Goal: Navigation & Orientation: Find specific page/section

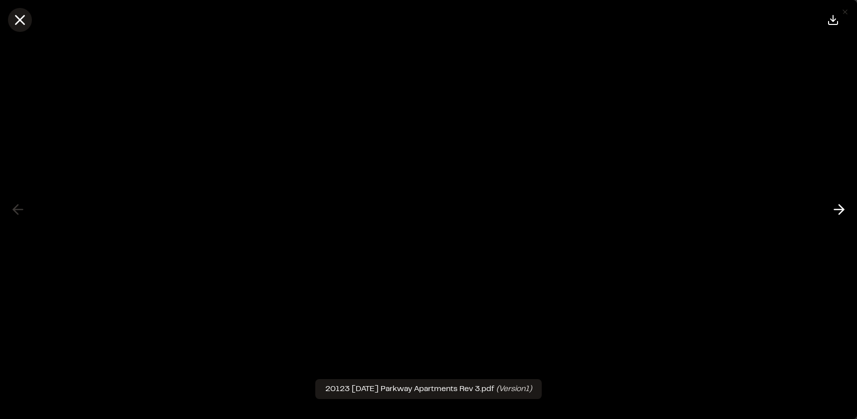
click at [24, 14] on icon at bounding box center [19, 19] width 17 height 17
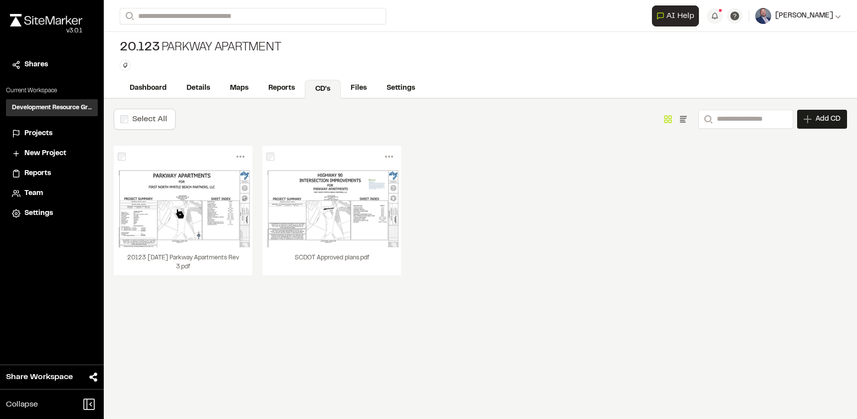
click at [810, 13] on span "[PERSON_NAME]" at bounding box center [804, 15] width 58 height 11
click at [52, 193] on div "Team" at bounding box center [57, 193] width 67 height 11
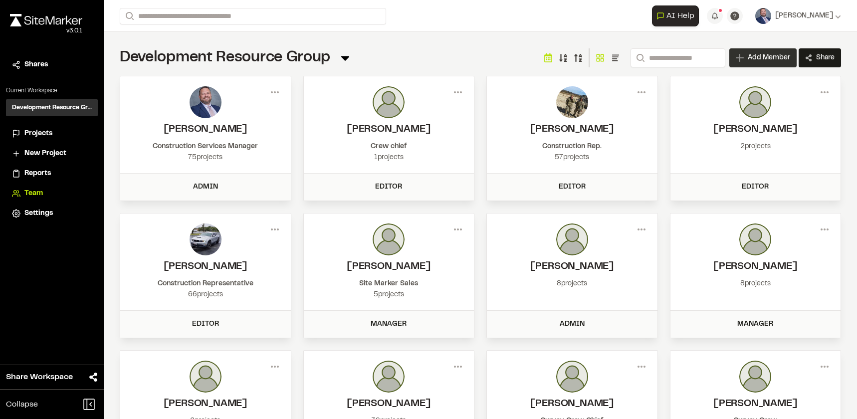
click at [748, 57] on span "Add Member" at bounding box center [769, 58] width 42 height 10
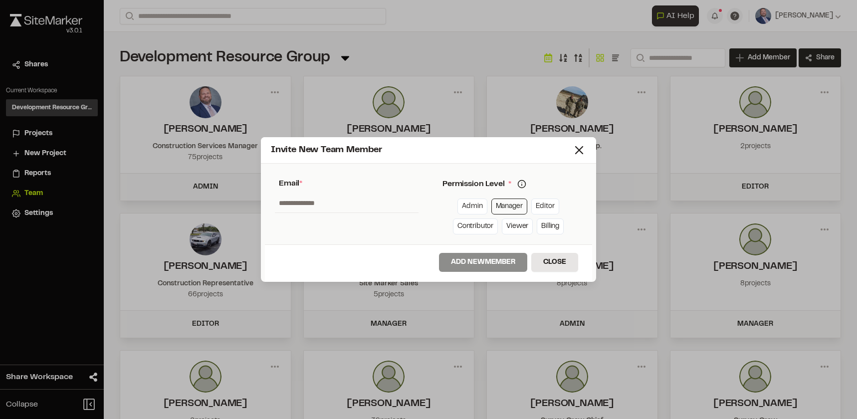
click at [512, 200] on link "Manager" at bounding box center [509, 207] width 36 height 16
click at [324, 203] on input "text" at bounding box center [347, 203] width 144 height 19
drag, startPoint x: 334, startPoint y: 214, endPoint x: 311, endPoint y: 205, distance: 24.8
click at [311, 205] on div "**********" at bounding box center [347, 203] width 164 height 71
click at [319, 203] on input "**********" at bounding box center [347, 203] width 144 height 19
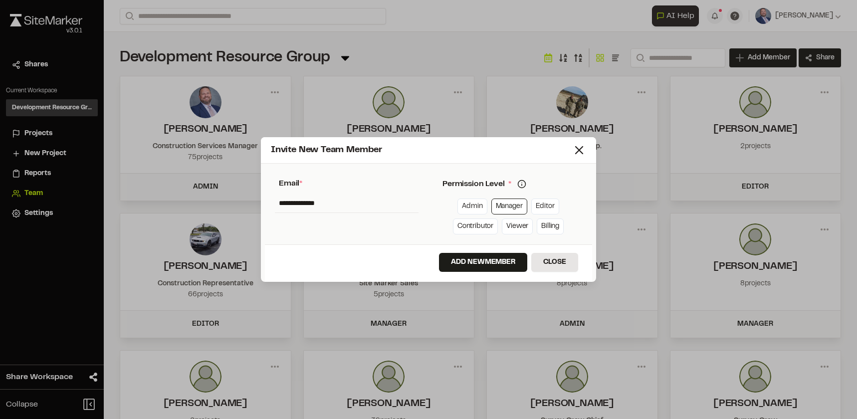
click at [319, 203] on input "**********" at bounding box center [347, 203] width 144 height 19
type input "**********"
click at [488, 269] on button "Add New Member" at bounding box center [483, 262] width 88 height 19
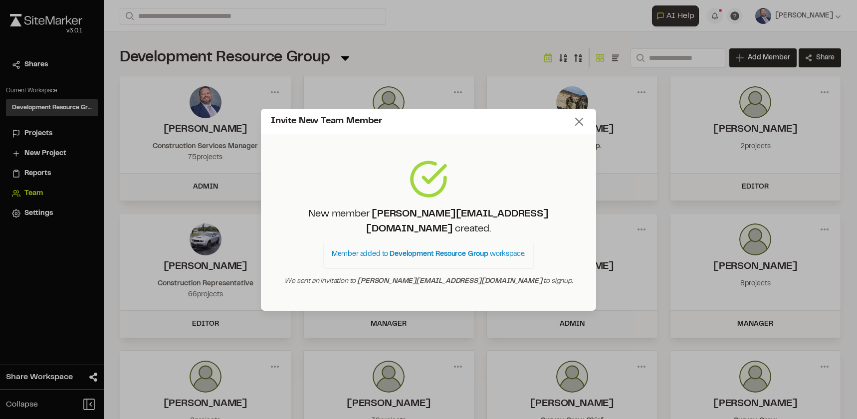
click at [582, 125] on line at bounding box center [579, 121] width 7 height 7
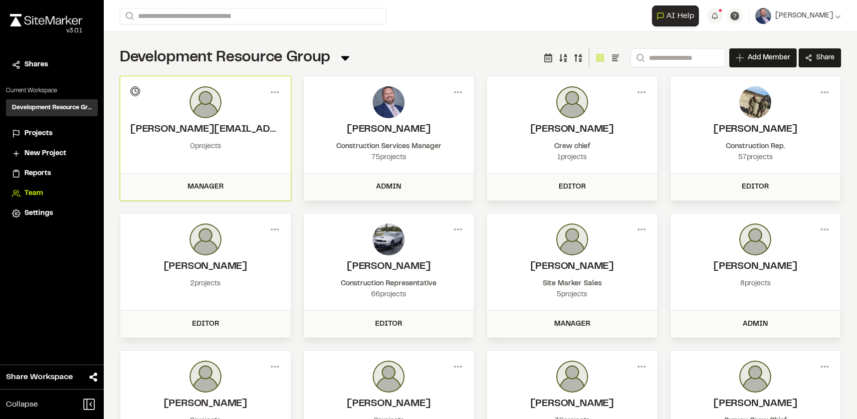
click at [400, 171] on div "Menu Jake Rosiek Construction Services Manager 75 projects" at bounding box center [389, 124] width 171 height 97
click at [403, 153] on div "75 projects" at bounding box center [389, 157] width 151 height 11
click at [383, 157] on div "75 projects" at bounding box center [389, 157] width 151 height 11
click at [459, 95] on icon at bounding box center [458, 92] width 16 height 16
click at [403, 116] on div "View" at bounding box center [422, 113] width 87 height 15
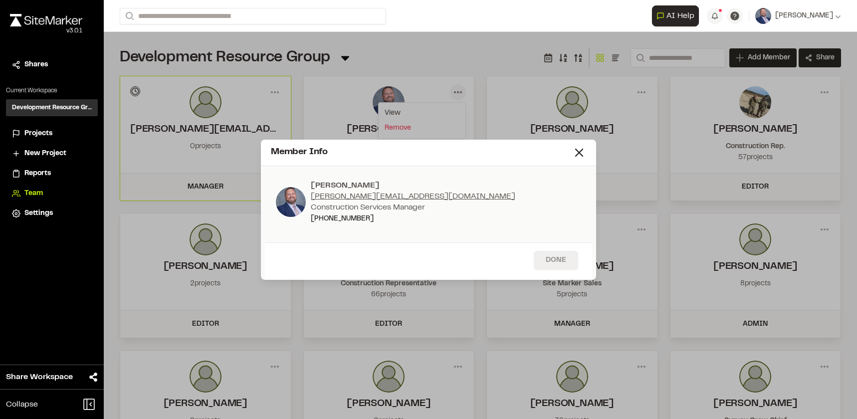
drag, startPoint x: 575, startPoint y: 271, endPoint x: 571, endPoint y: 263, distance: 8.5
click at [574, 267] on div "Done" at bounding box center [428, 260] width 327 height 37
click at [571, 263] on button "Done" at bounding box center [556, 260] width 44 height 19
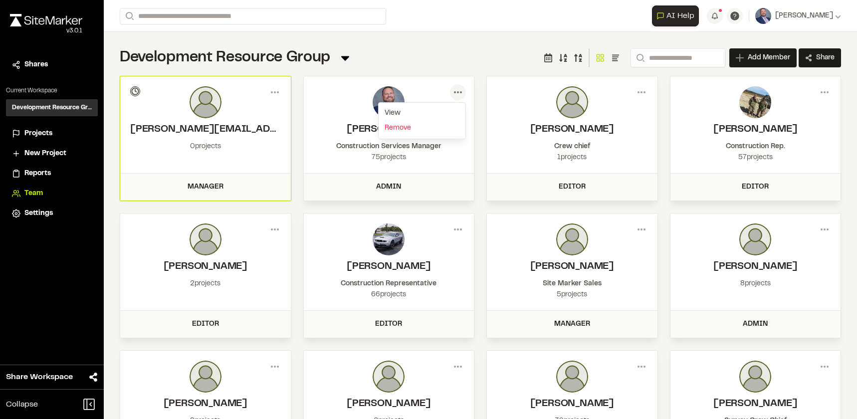
click at [434, 158] on div "75 projects" at bounding box center [389, 157] width 151 height 11
click at [371, 153] on div "75 projects" at bounding box center [389, 157] width 151 height 11
click at [396, 100] on img at bounding box center [389, 102] width 32 height 32
click at [36, 127] on li "Projects" at bounding box center [52, 133] width 92 height 19
click at [34, 129] on span "Projects" at bounding box center [38, 133] width 28 height 11
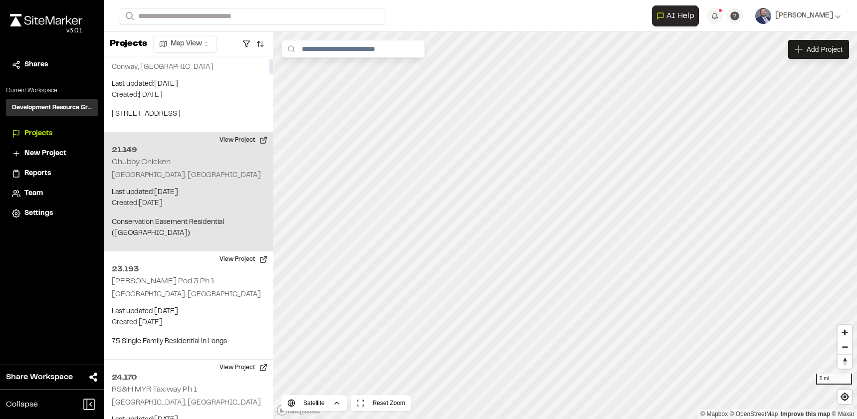
scroll to position [50, 0]
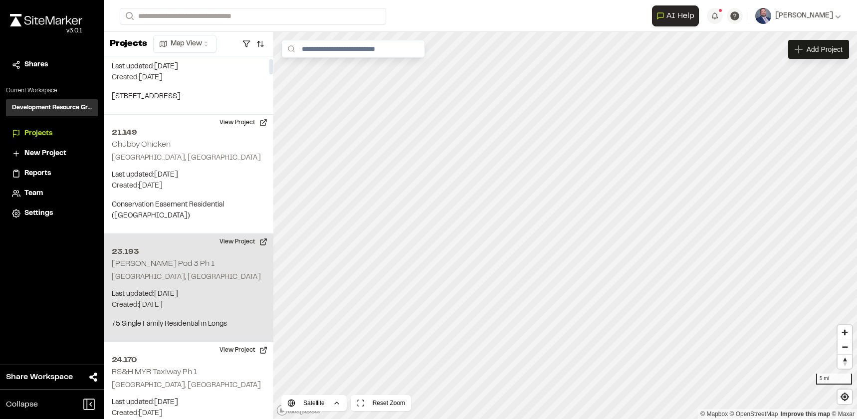
click at [196, 282] on p "[GEOGRAPHIC_DATA], [GEOGRAPHIC_DATA]" at bounding box center [189, 277] width 154 height 11
click at [220, 289] on p "Last updated: Aug 19, 2025" at bounding box center [189, 294] width 154 height 11
click at [152, 278] on p "[GEOGRAPHIC_DATA], [GEOGRAPHIC_DATA]" at bounding box center [189, 277] width 154 height 11
click at [124, 243] on div "23.193 Lennar Sandridge Pod 3 Ph 1 North Myrtle Beach, SC Last updated: Aug 19,…" at bounding box center [189, 288] width 170 height 108
click at [568, 226] on div "23.193 Lennar Sandridge Pod 3 Ph 1" at bounding box center [565, 225] width 15 height 15
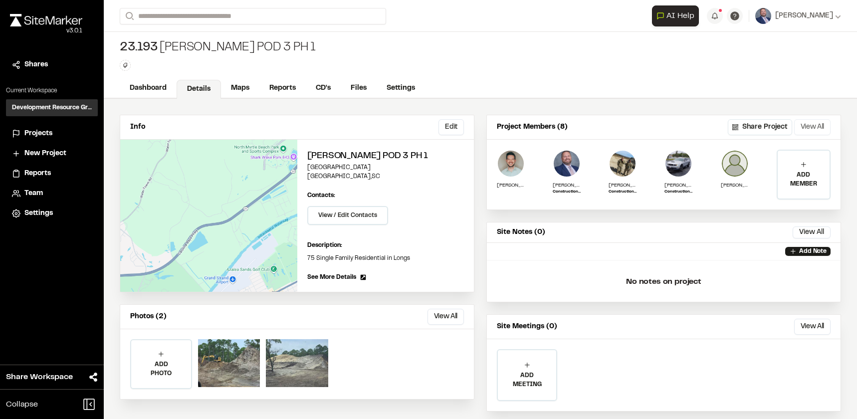
click at [809, 125] on button "View All" at bounding box center [812, 127] width 36 height 16
click at [803, 167] on div "ADD MEMBER" at bounding box center [804, 175] width 52 height 48
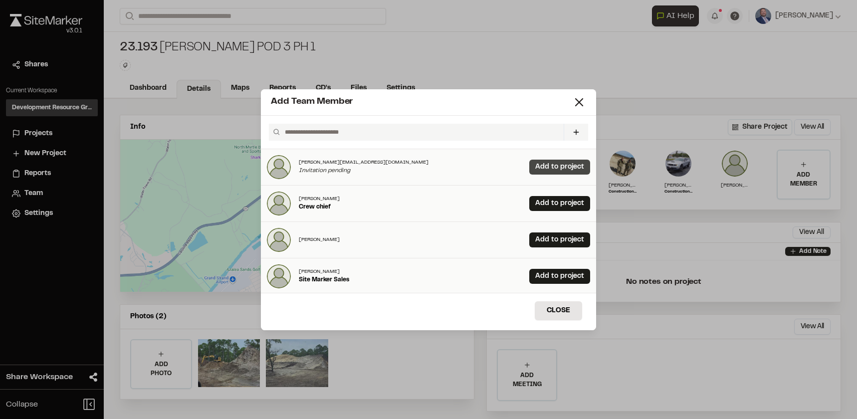
click at [540, 165] on link "Add to project" at bounding box center [559, 167] width 61 height 15
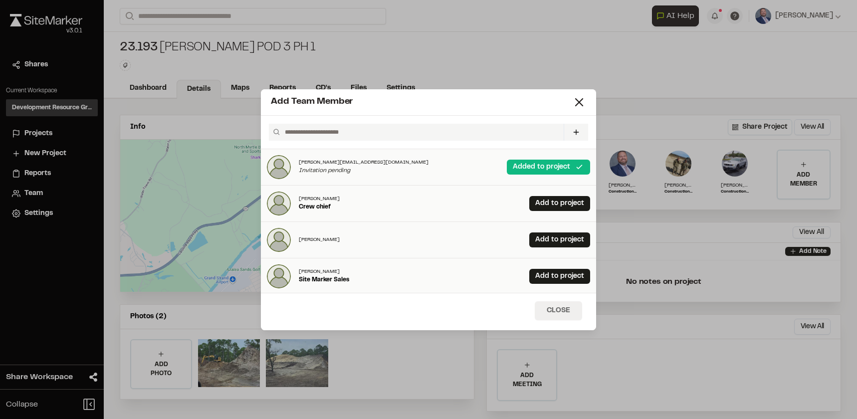
click at [552, 311] on button "Close" at bounding box center [558, 310] width 47 height 19
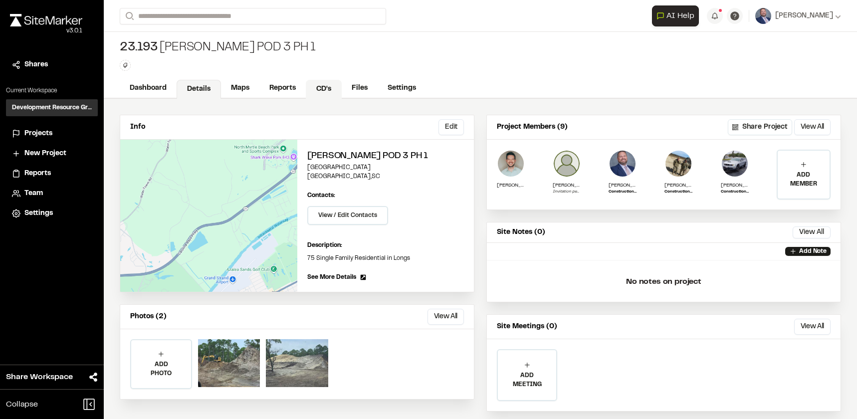
click at [329, 86] on link "CD's" at bounding box center [324, 89] width 36 height 19
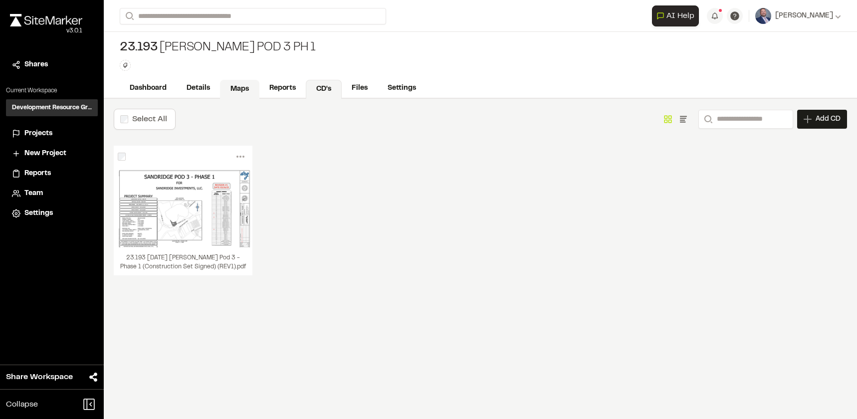
click at [242, 88] on link "Maps" at bounding box center [239, 89] width 39 height 19
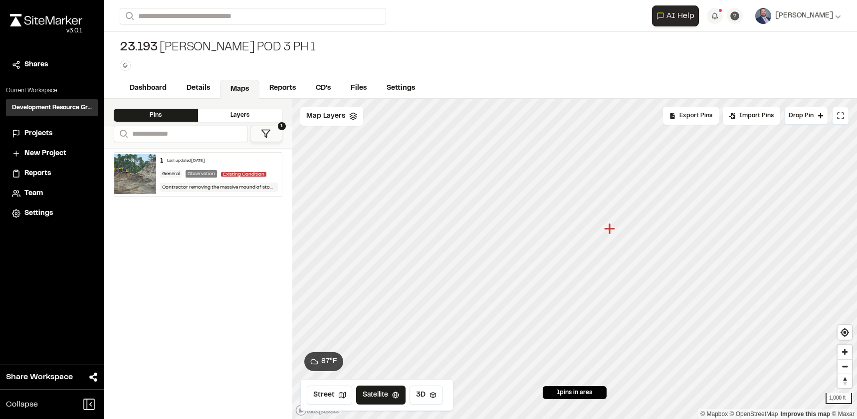
click at [236, 113] on div "Layers" at bounding box center [240, 115] width 84 height 13
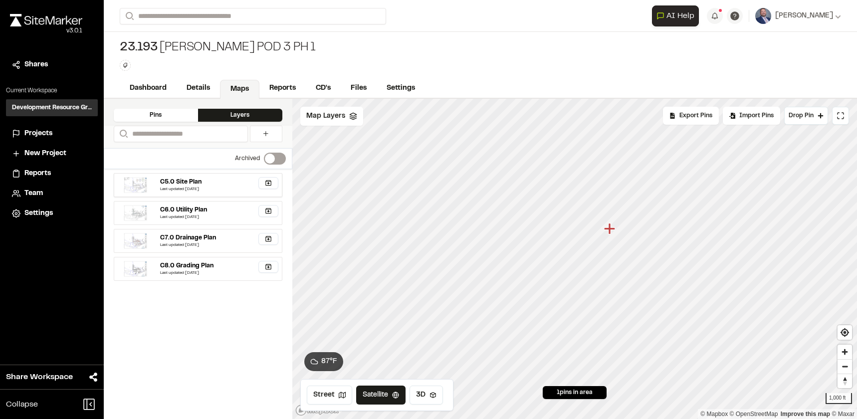
click at [191, 187] on div "Last updated [DATE]" at bounding box center [219, 190] width 118 height 6
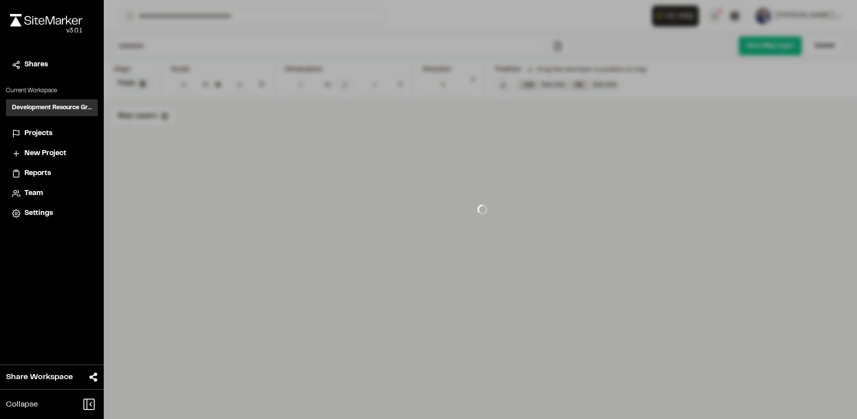
type input "**********"
type input "***"
type input "****"
type input "******"
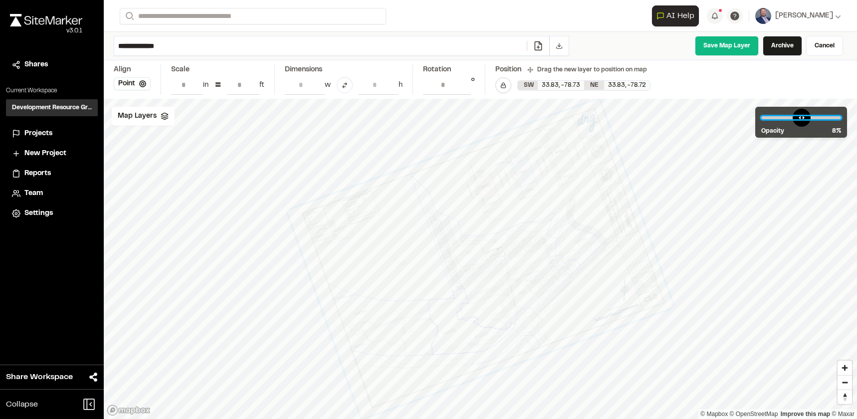
drag, startPoint x: 820, startPoint y: 119, endPoint x: 775, endPoint y: 130, distance: 46.2
click at [775, 119] on input "range" at bounding box center [801, 117] width 80 height 3
click at [791, 118] on input "range" at bounding box center [801, 117] width 80 height 3
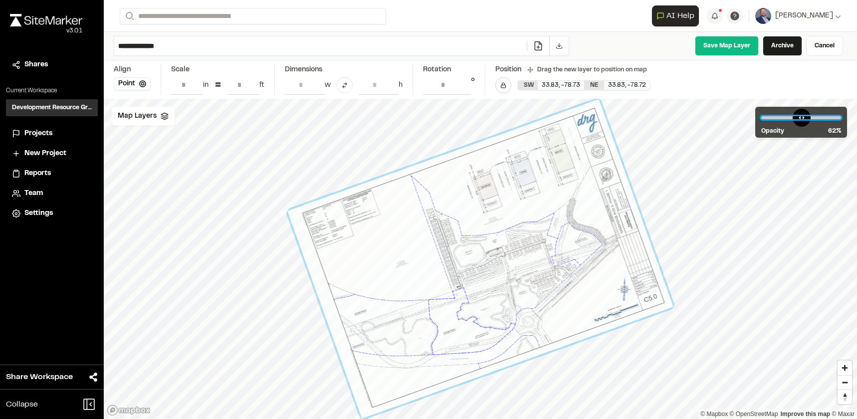
drag, startPoint x: 791, startPoint y: 118, endPoint x: 809, endPoint y: 109, distance: 19.9
type input "**"
click at [809, 116] on input "range" at bounding box center [801, 117] width 80 height 3
click at [149, 116] on span "Map Layers" at bounding box center [137, 116] width 39 height 11
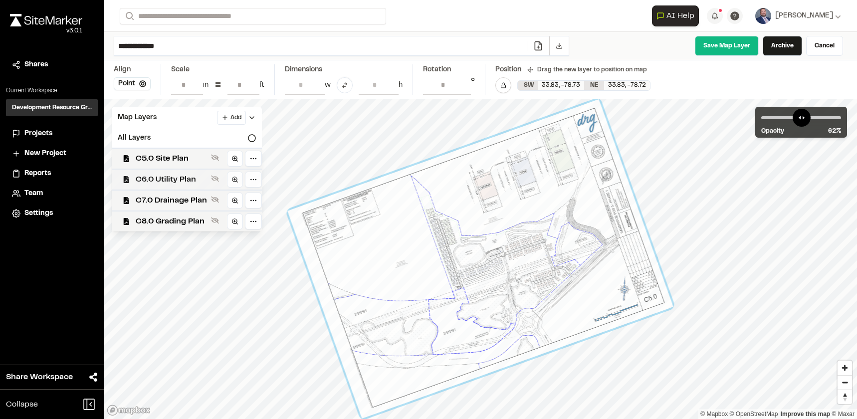
click at [176, 178] on span "C6.0 Utility Plan" at bounding box center [171, 180] width 71 height 12
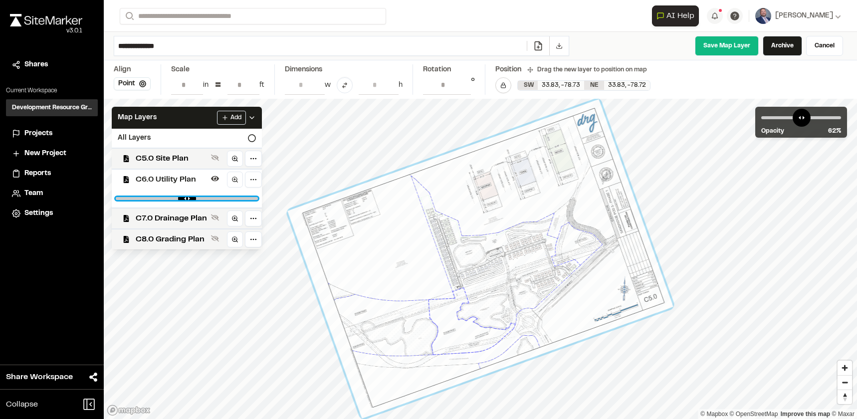
drag, startPoint x: 246, startPoint y: 197, endPoint x: 218, endPoint y: 200, distance: 28.6
type input "****"
click at [219, 200] on input "range" at bounding box center [187, 198] width 142 height 3
click at [332, 311] on div at bounding box center [480, 258] width 386 height 319
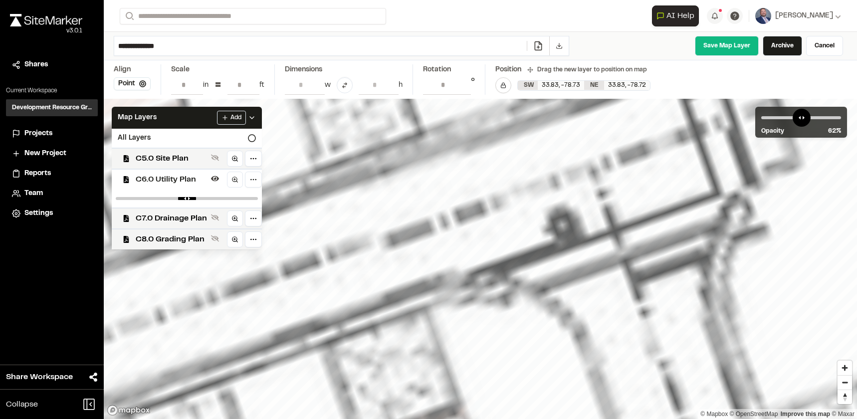
click at [820, 44] on link "Cancel" at bounding box center [824, 46] width 37 height 20
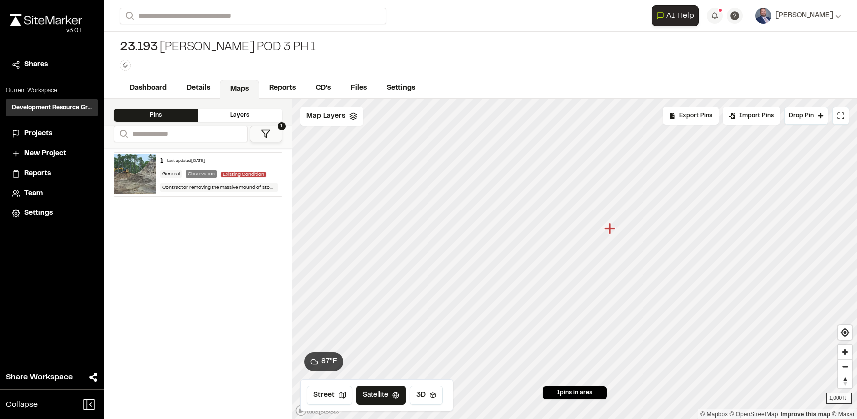
click at [172, 111] on div "Pins" at bounding box center [156, 115] width 84 height 13
click at [609, 234] on icon "Map marker" at bounding box center [609, 228] width 11 height 11
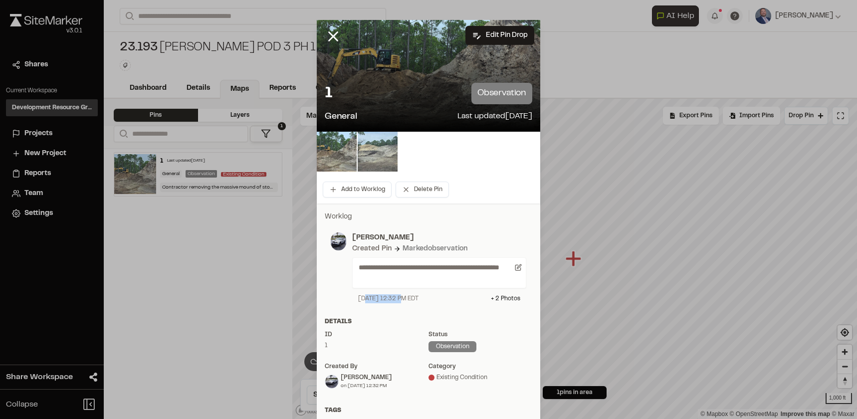
drag, startPoint x: 363, startPoint y: 299, endPoint x: 394, endPoint y: 300, distance: 31.4
click at [394, 300] on div "[DATE] 12:32 PM EDT" at bounding box center [388, 298] width 60 height 9
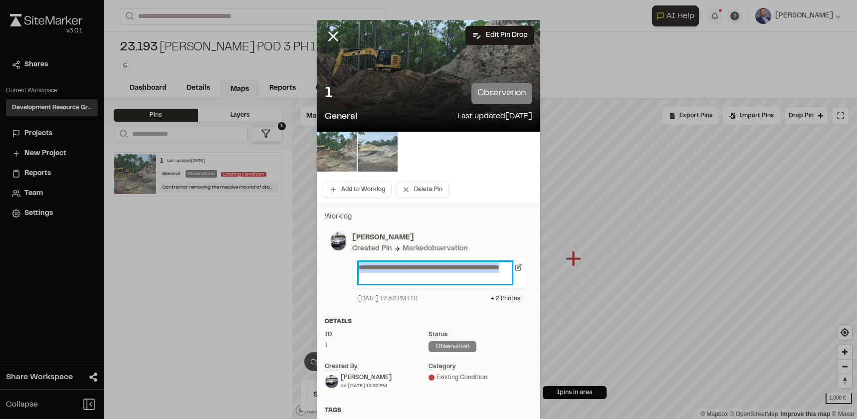
drag, startPoint x: 412, startPoint y: 276, endPoint x: 342, endPoint y: 264, distance: 70.4
click at [346, 264] on div "**********" at bounding box center [436, 267] width 180 height 71
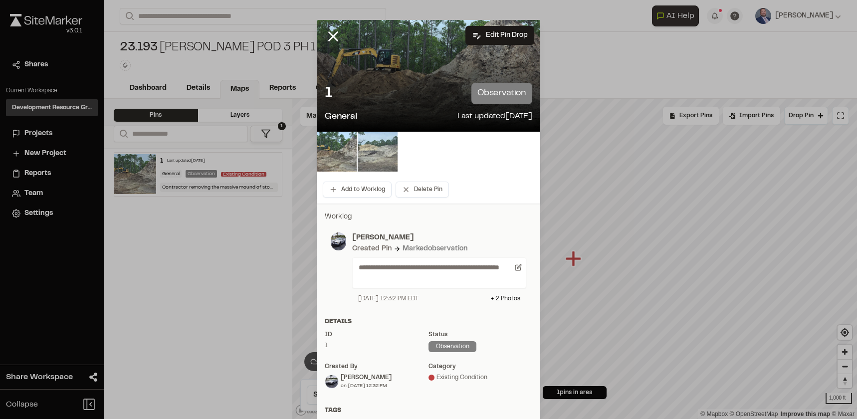
click at [325, 280] on div "**********" at bounding box center [429, 268] width 208 height 83
click at [401, 76] on div "1 observation General Last updated [DATE]" at bounding box center [429, 103] width 224 height 57
click at [335, 146] on img at bounding box center [337, 152] width 40 height 40
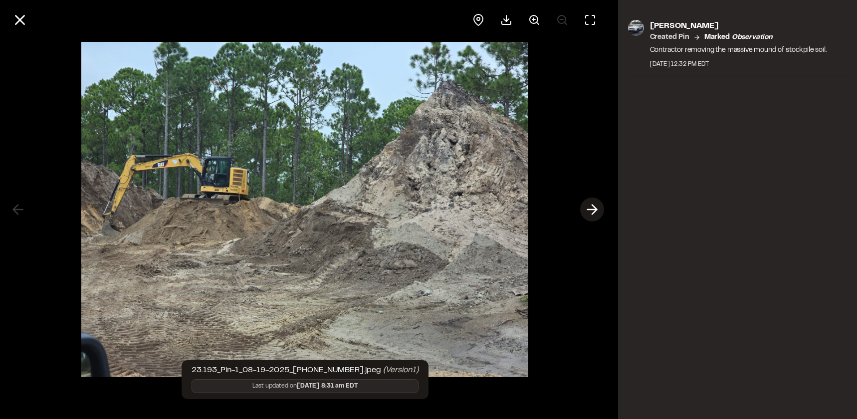
click at [593, 208] on icon at bounding box center [592, 209] width 16 height 17
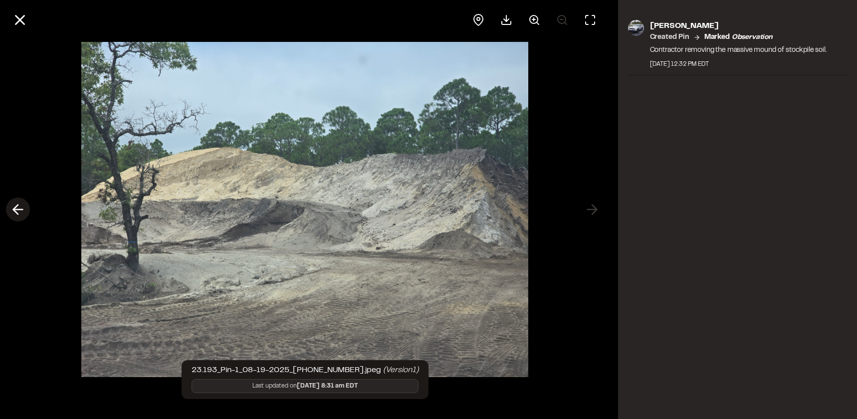
click at [12, 207] on icon at bounding box center [18, 209] width 16 height 17
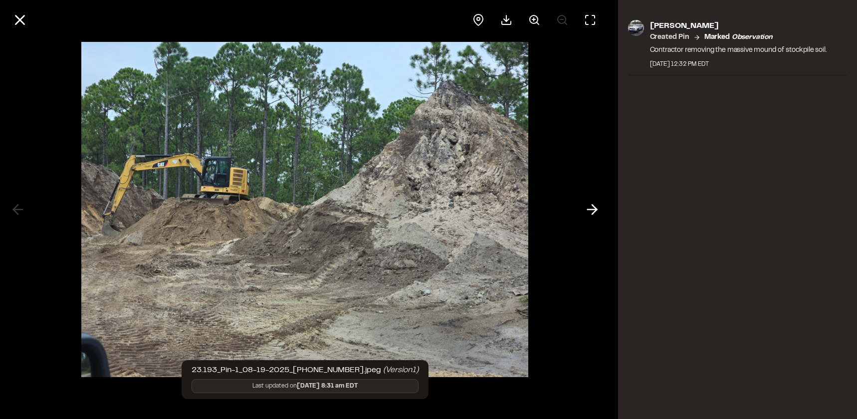
drag, startPoint x: 695, startPoint y: 62, endPoint x: 719, endPoint y: 67, distance: 25.4
click at [725, 65] on div "[DATE] 12:32 PM EDT" at bounding box center [738, 64] width 177 height 9
click at [31, 21] on button at bounding box center [20, 20] width 24 height 24
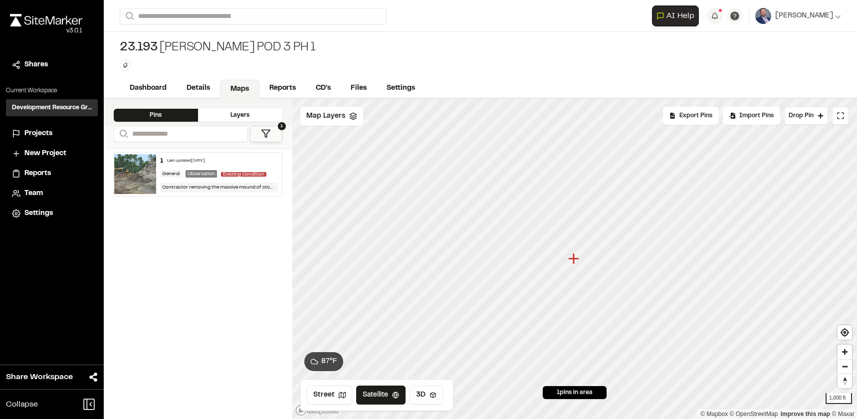
click at [16, 136] on icon at bounding box center [16, 134] width 8 height 10
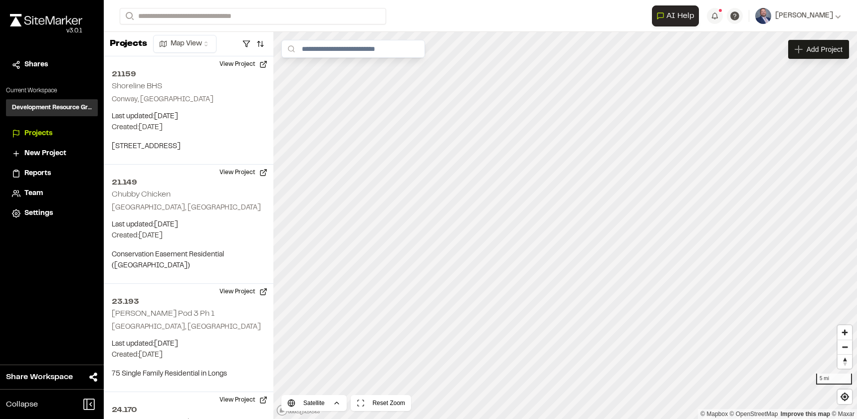
click at [29, 212] on span "Settings" at bounding box center [38, 213] width 28 height 11
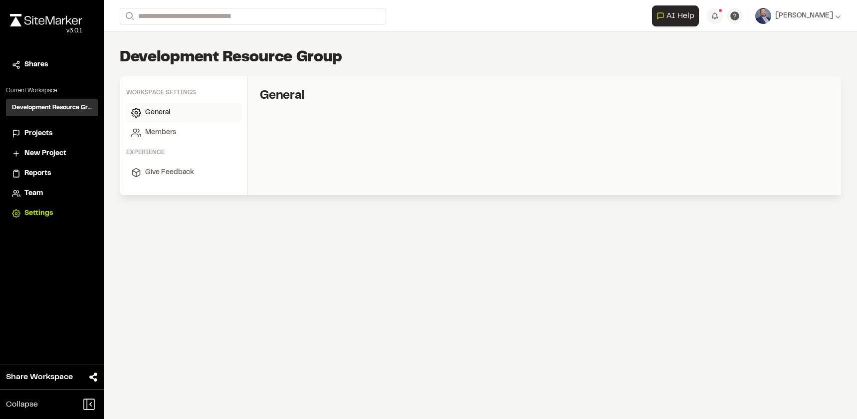
click at [34, 187] on li "Team" at bounding box center [52, 193] width 92 height 19
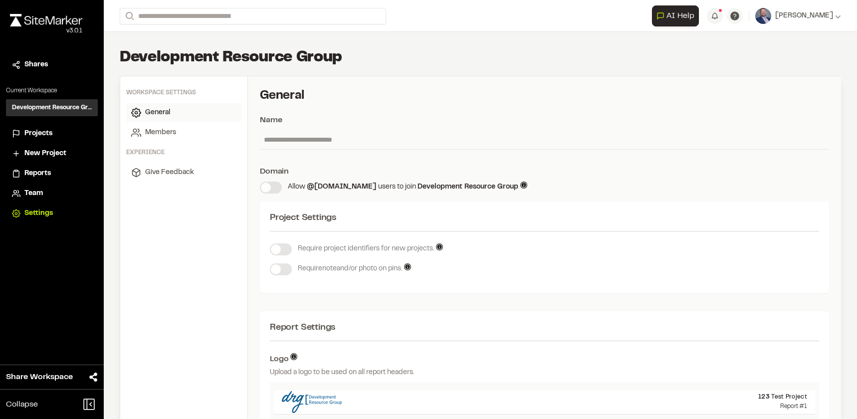
click at [30, 193] on span "Team" at bounding box center [33, 193] width 18 height 11
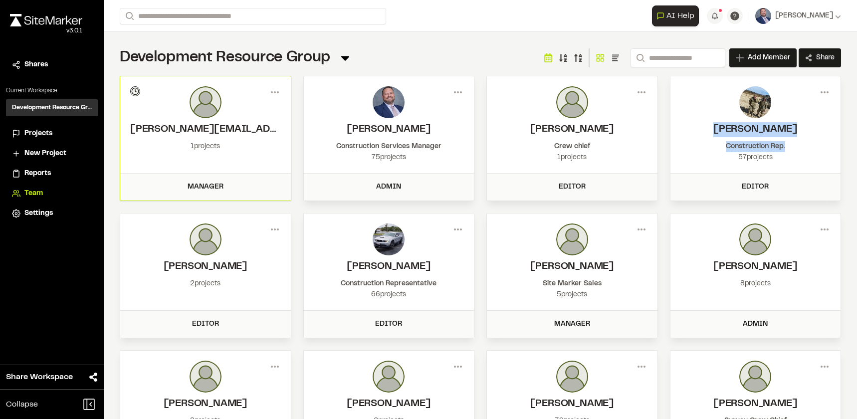
drag, startPoint x: 716, startPoint y: 127, endPoint x: 787, endPoint y: 145, distance: 73.1
click at [787, 145] on div "[PERSON_NAME] Construction Rep. 57 projects" at bounding box center [756, 124] width 171 height 97
click at [774, 149] on div "Construction Rep." at bounding box center [756, 146] width 151 height 11
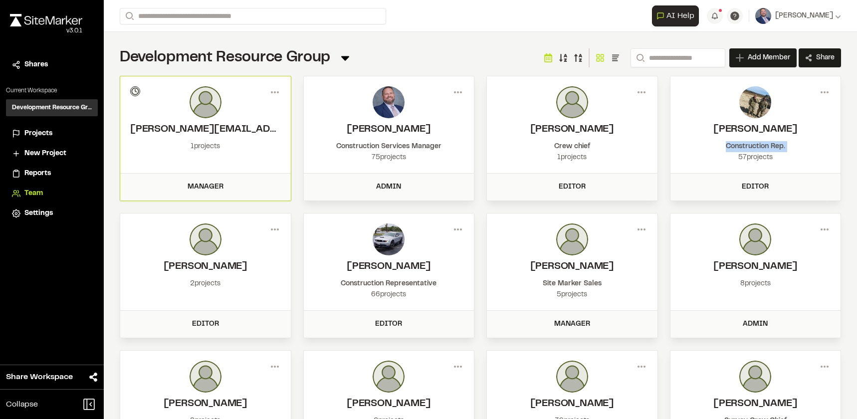
click at [774, 149] on div "Construction Rep." at bounding box center [756, 146] width 151 height 11
click at [403, 283] on div "Construction Representative" at bounding box center [389, 283] width 151 height 11
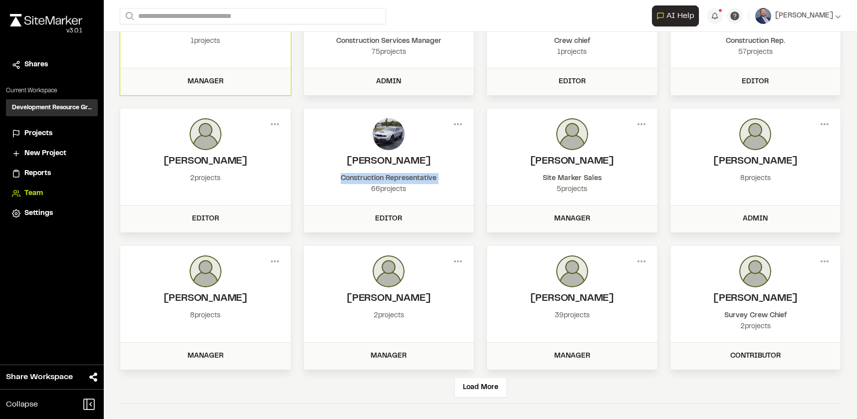
scroll to position [106, 0]
click at [473, 386] on div "Load More" at bounding box center [480, 387] width 51 height 19
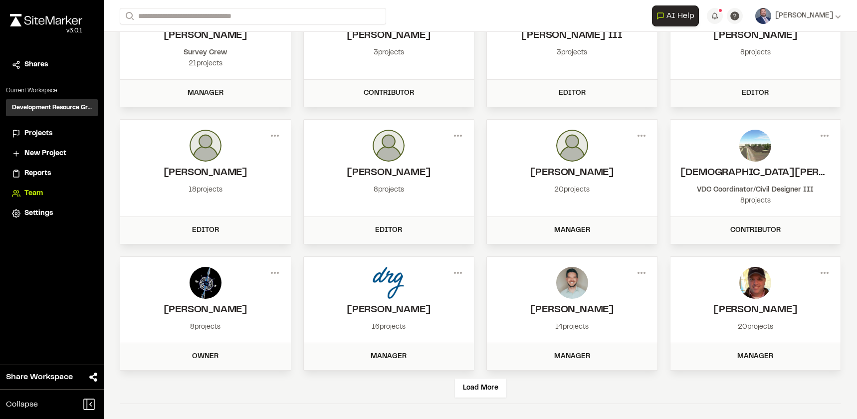
scroll to position [506, 0]
click at [469, 386] on div "Load More" at bounding box center [480, 387] width 51 height 19
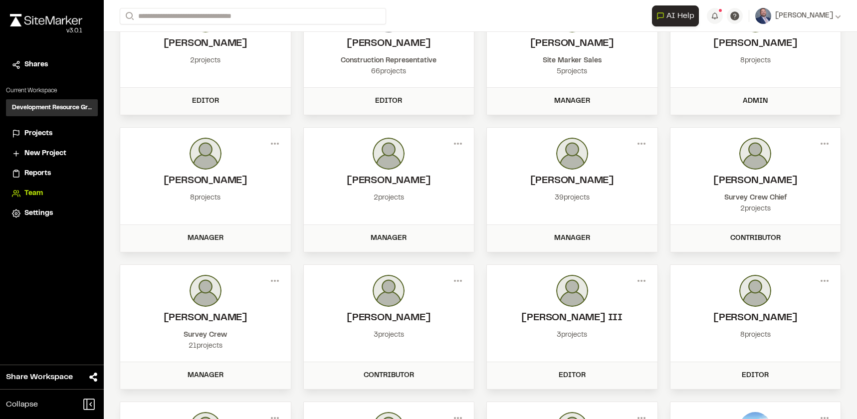
scroll to position [399, 0]
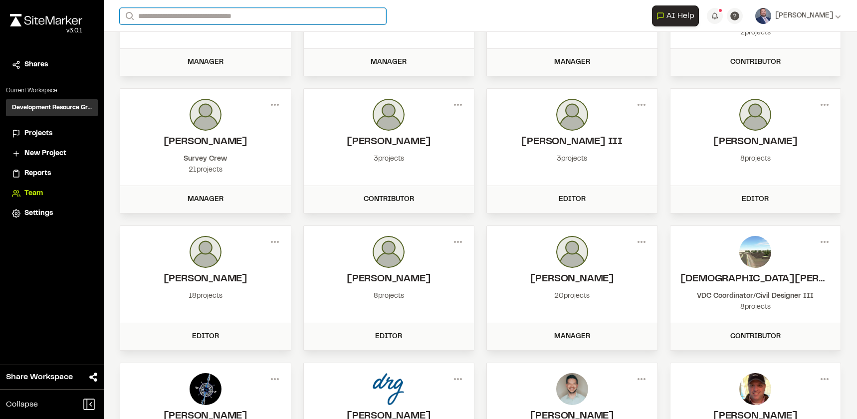
click at [179, 18] on input "Search" at bounding box center [253, 16] width 266 height 16
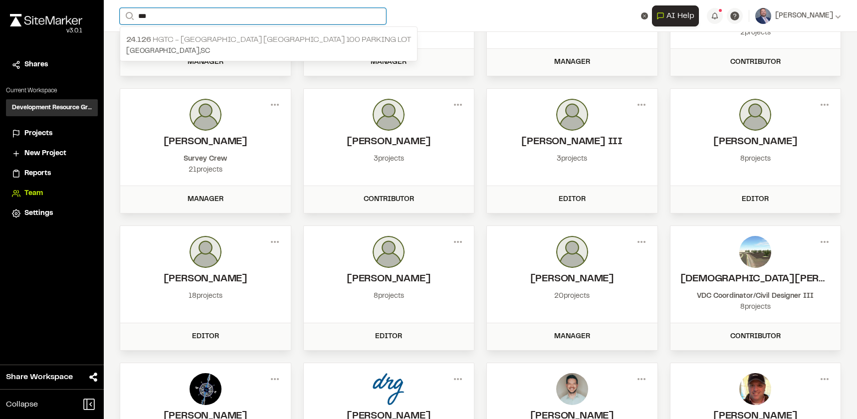
type input "***"
click at [192, 49] on p "[GEOGRAPHIC_DATA] , [GEOGRAPHIC_DATA]" at bounding box center [268, 51] width 285 height 11
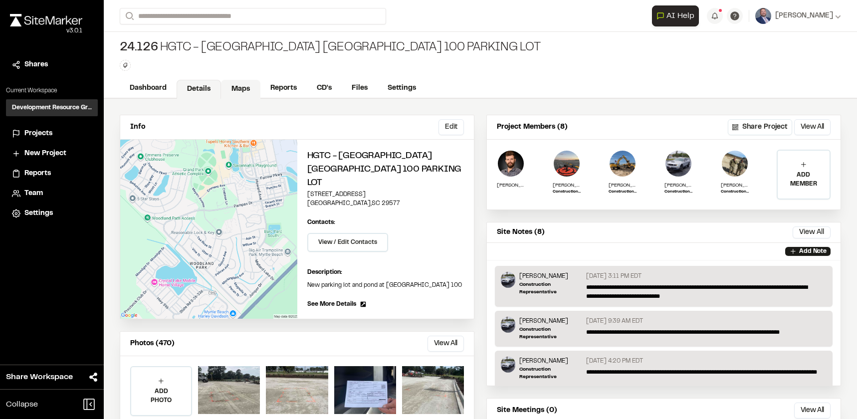
click at [245, 88] on link "Maps" at bounding box center [240, 89] width 39 height 19
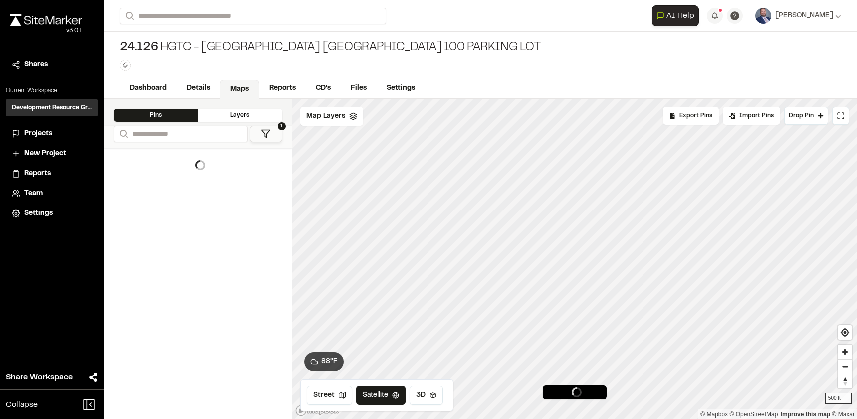
click at [221, 114] on div "Layers" at bounding box center [240, 115] width 84 height 13
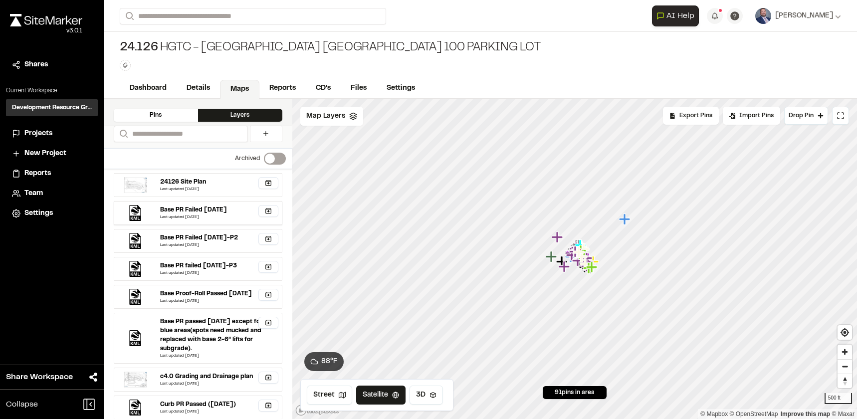
click at [189, 209] on div "Base PR Failed [DATE]" at bounding box center [193, 210] width 67 height 9
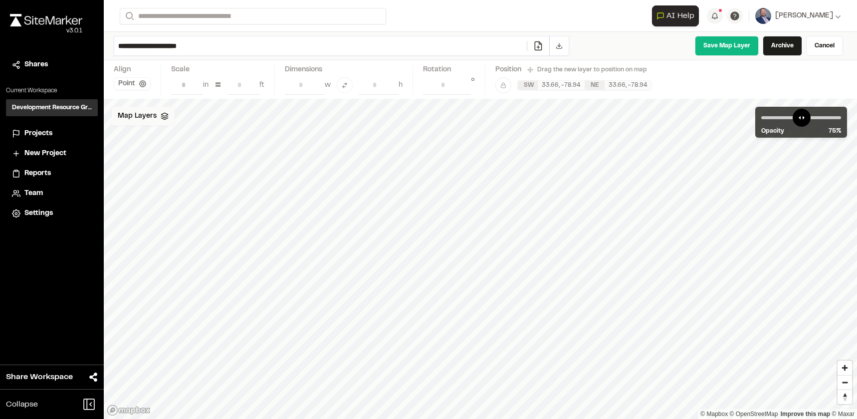
click at [157, 113] on div "Map Layers" at bounding box center [143, 116] width 63 height 19
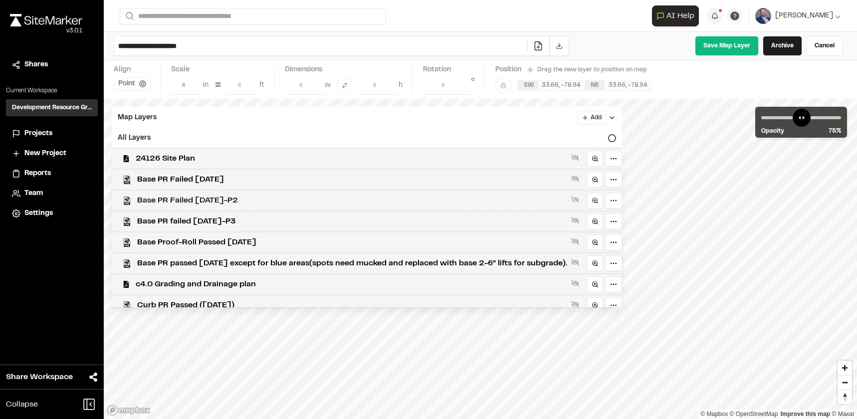
click at [174, 199] on span "Base PR Failed [DATE]-P2" at bounding box center [352, 201] width 430 height 12
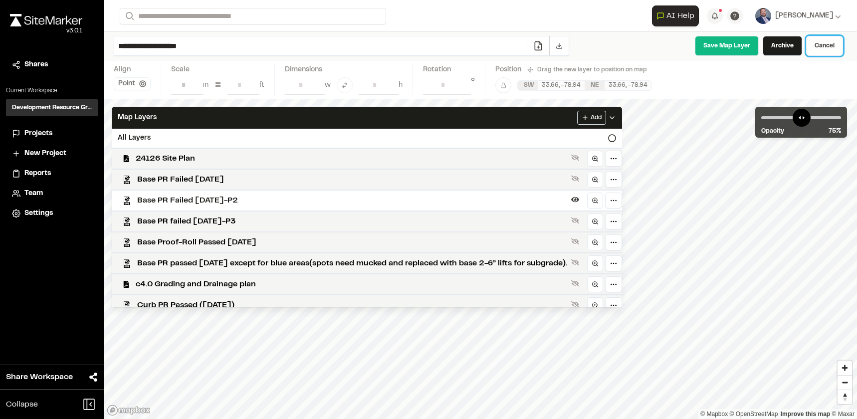
click at [836, 47] on link "Cancel" at bounding box center [824, 46] width 37 height 20
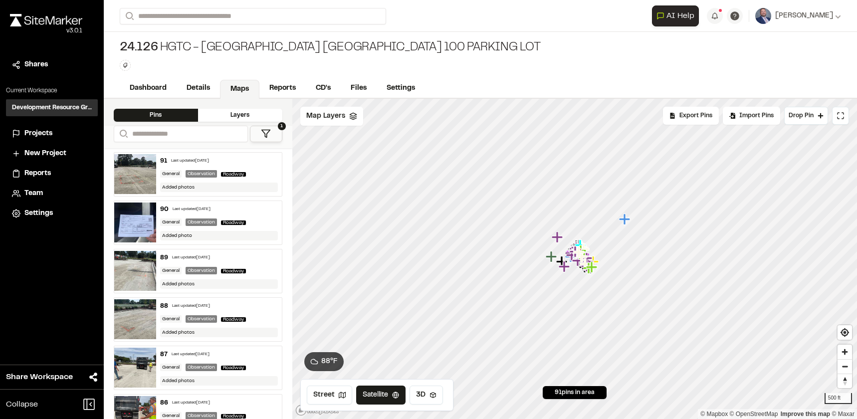
click at [218, 114] on div "Layers" at bounding box center [240, 115] width 84 height 13
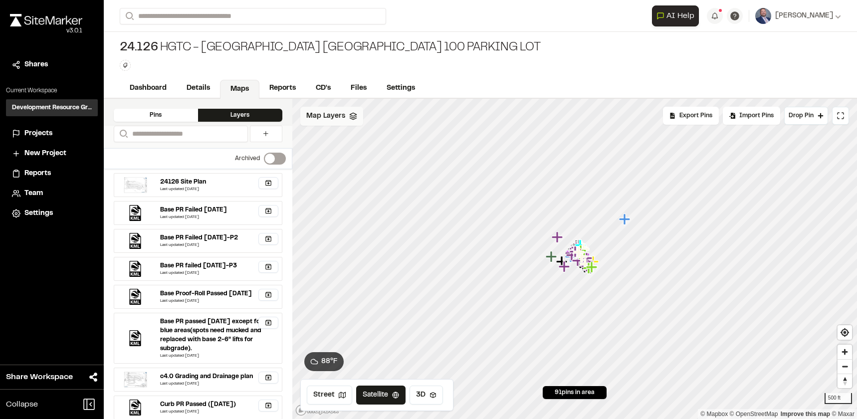
click at [355, 118] on polyline at bounding box center [353, 118] width 6 height 1
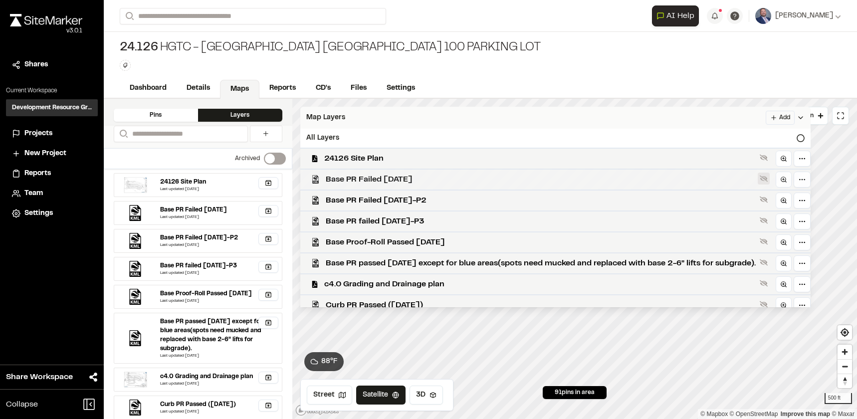
click at [768, 177] on icon at bounding box center [764, 179] width 8 height 6
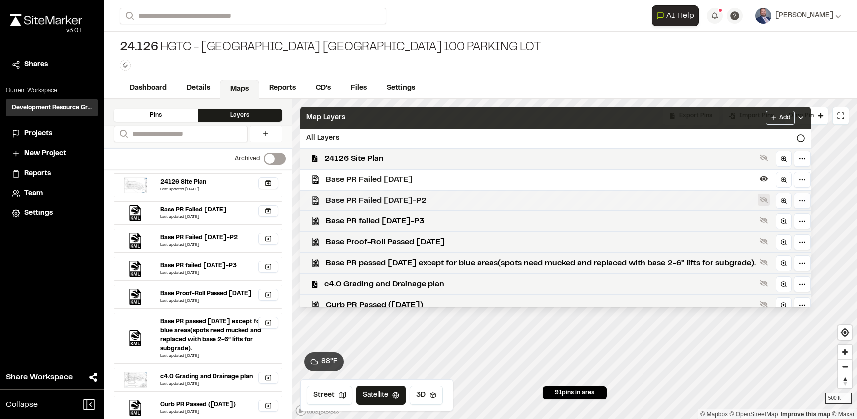
click at [768, 201] on icon at bounding box center [764, 200] width 8 height 8
click at [768, 220] on icon at bounding box center [764, 221] width 8 height 6
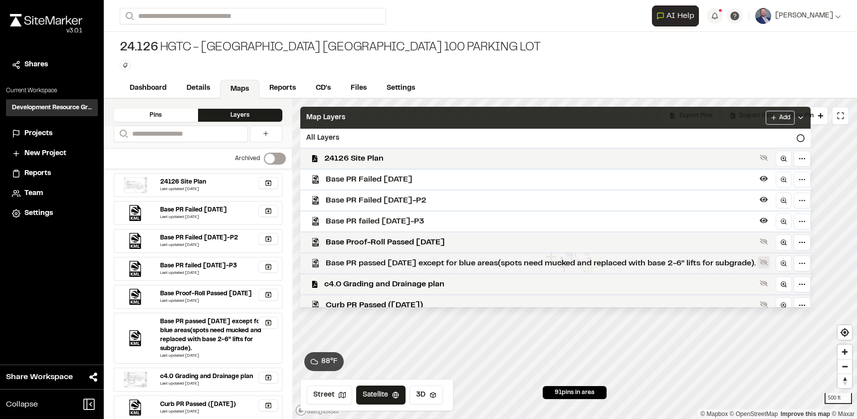
click at [768, 260] on icon at bounding box center [764, 262] width 8 height 6
click at [805, 116] on icon at bounding box center [801, 118] width 8 height 8
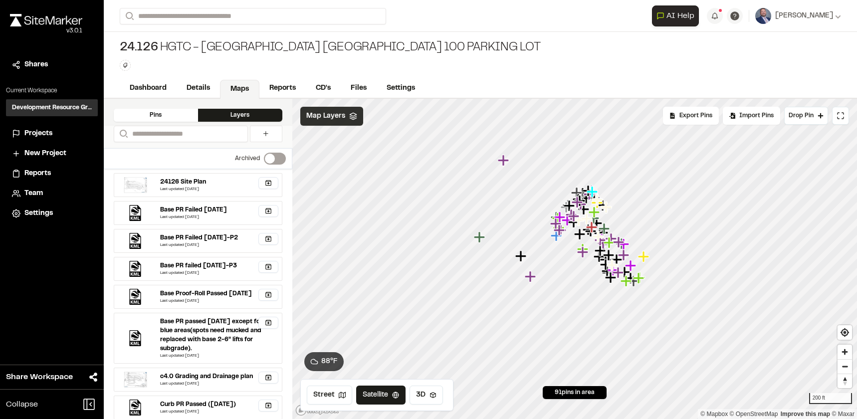
click at [328, 113] on span "Map Layers" at bounding box center [325, 116] width 39 height 11
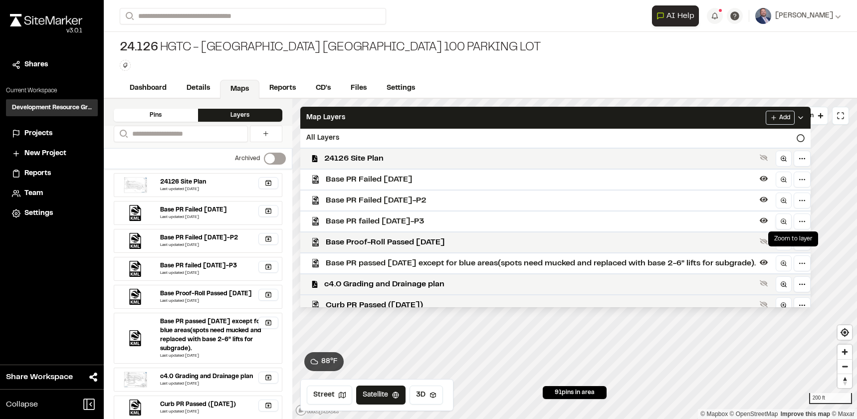
click at [785, 220] on circle at bounding box center [783, 221] width 4 height 4
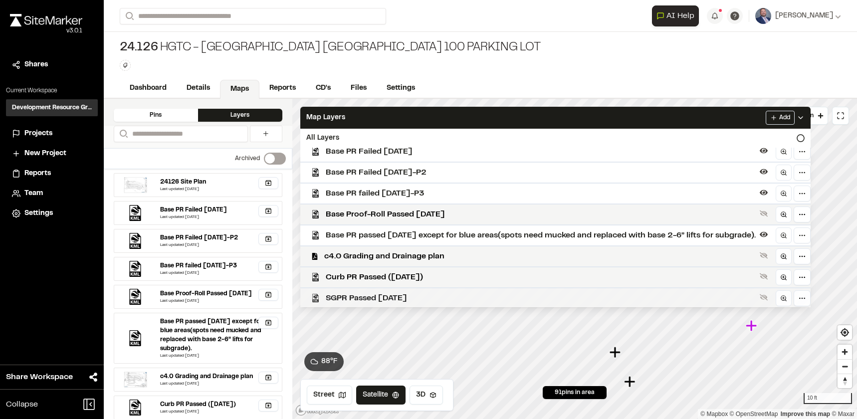
scroll to position [29, 0]
click at [805, 118] on icon at bounding box center [801, 118] width 8 height 8
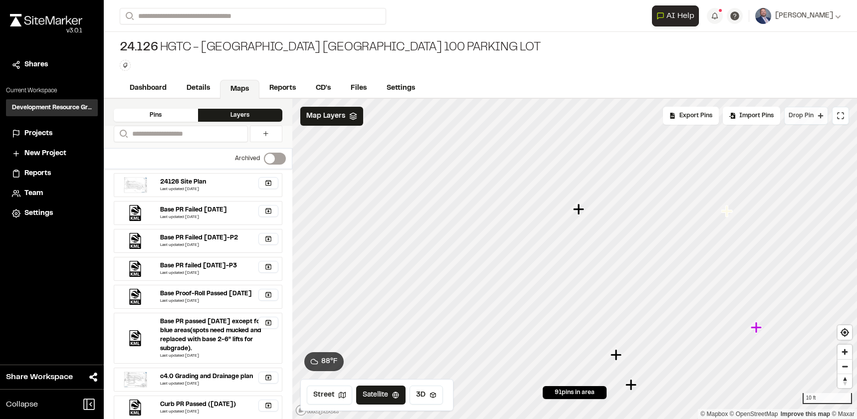
scroll to position [0, 0]
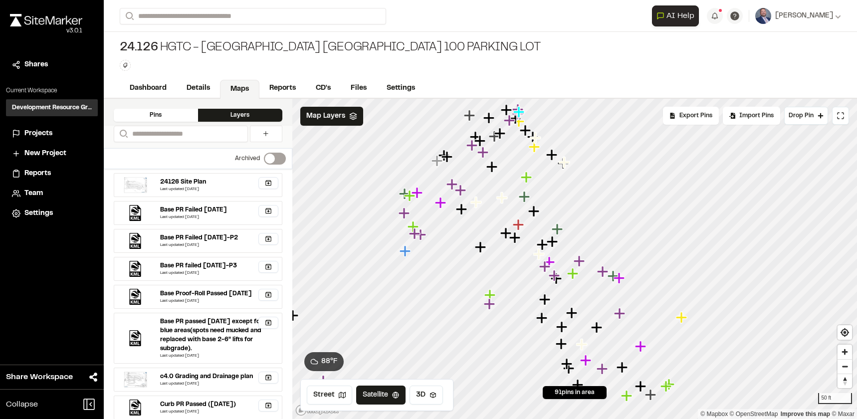
click at [349, 117] on icon at bounding box center [353, 116] width 8 height 8
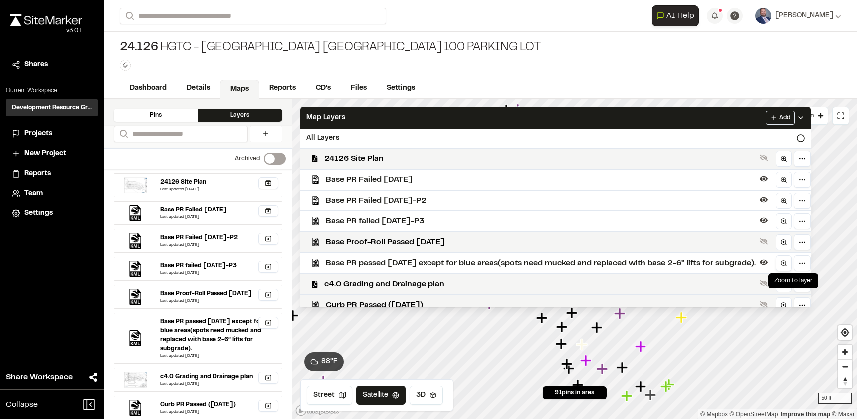
click at [787, 260] on icon at bounding box center [783, 263] width 7 height 7
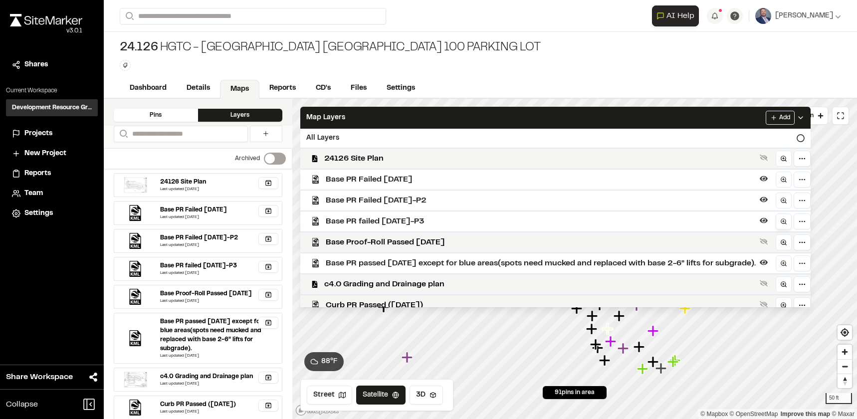
click at [784, 221] on line at bounding box center [783, 221] width 2 height 0
click at [811, 143] on div "All Layers" at bounding box center [555, 138] width 510 height 19
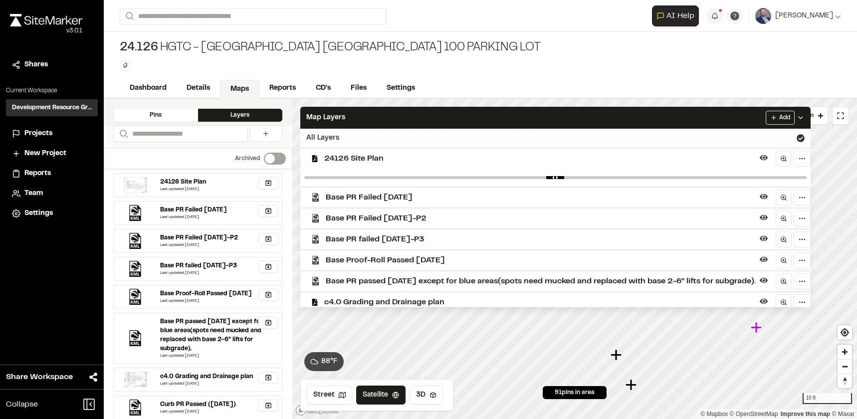
click at [805, 137] on icon at bounding box center [801, 138] width 8 height 8
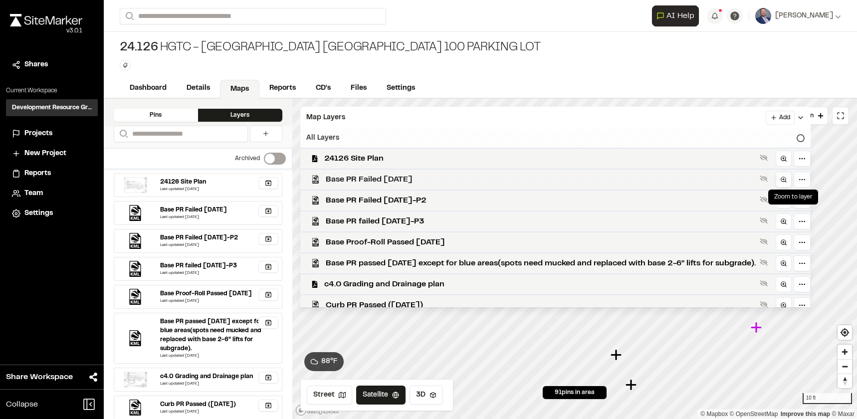
click at [787, 181] on icon at bounding box center [783, 179] width 7 height 7
click at [805, 118] on icon at bounding box center [801, 118] width 8 height 8
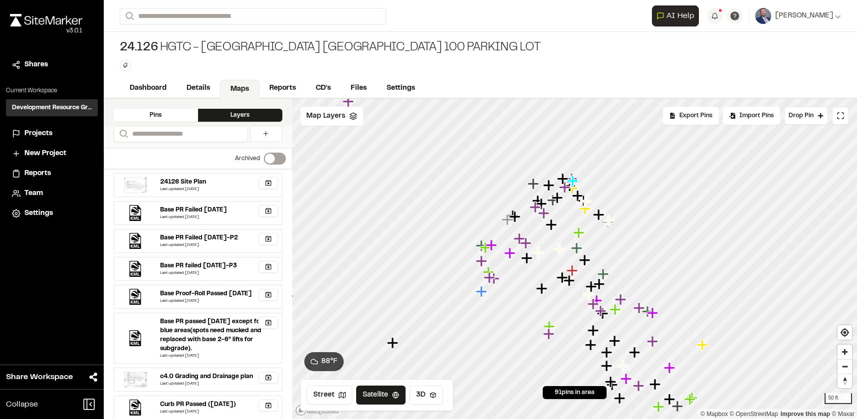
click at [354, 114] on polygon at bounding box center [353, 114] width 6 height 3
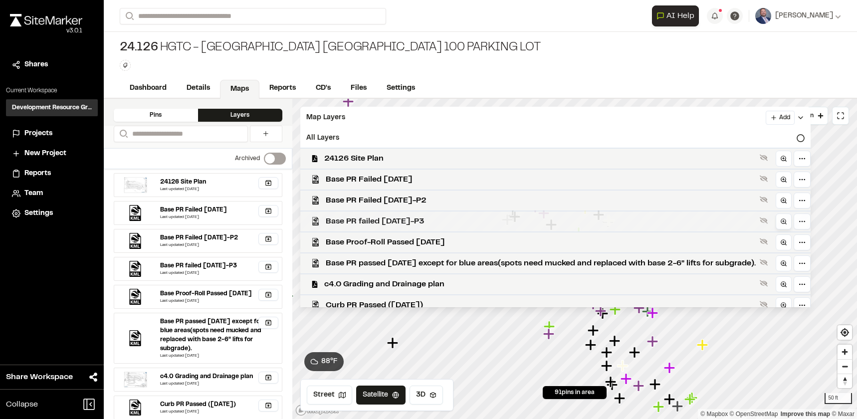
click at [787, 219] on icon at bounding box center [783, 221] width 7 height 7
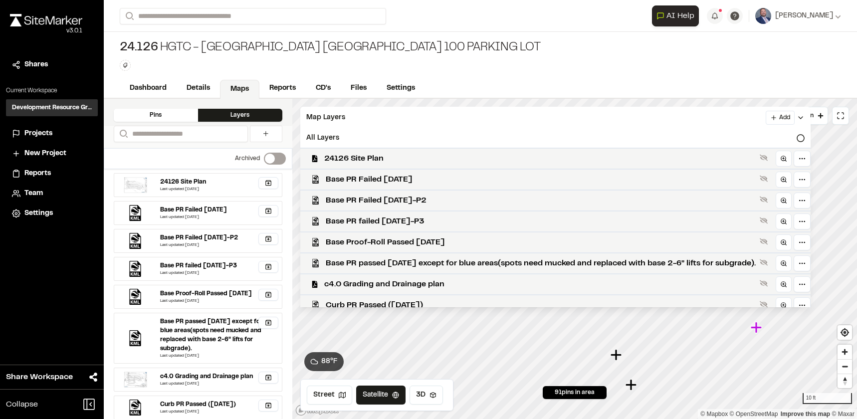
click at [805, 118] on icon at bounding box center [801, 118] width 8 height 8
